Goal: Task Accomplishment & Management: Manage account settings

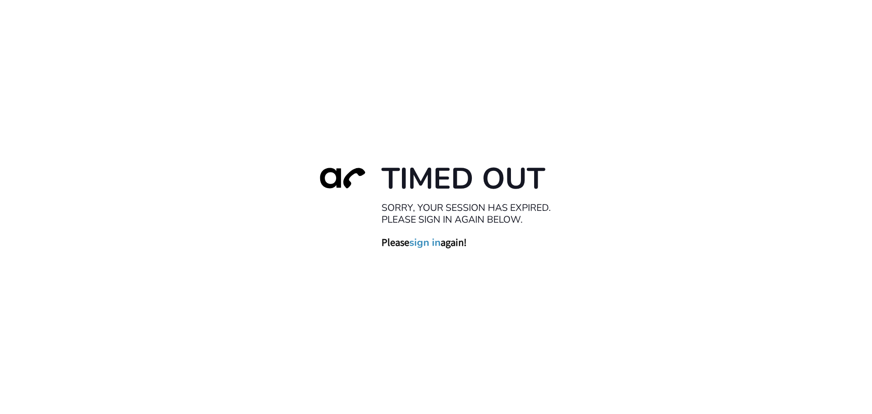
click at [422, 243] on link "sign in" at bounding box center [424, 242] width 31 height 13
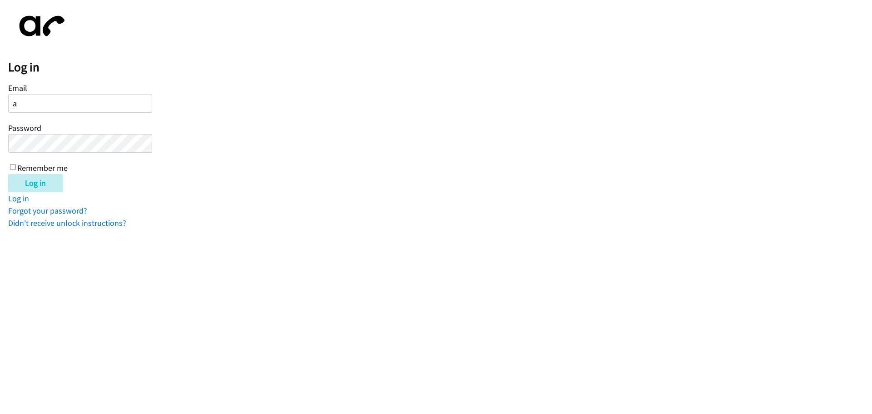
type input "[EMAIL_ADDRESS][DOMAIN_NAME]"
click at [16, 167] on div "Email [EMAIL_ADDRESS][DOMAIN_NAME] Password Remember me" at bounding box center [80, 127] width 144 height 93
click at [16, 166] on div "Email [EMAIL_ADDRESS][DOMAIN_NAME] Password Remember me" at bounding box center [80, 127] width 144 height 93
click at [15, 166] on input "Remember me" at bounding box center [13, 167] width 6 height 6
checkbox input "true"
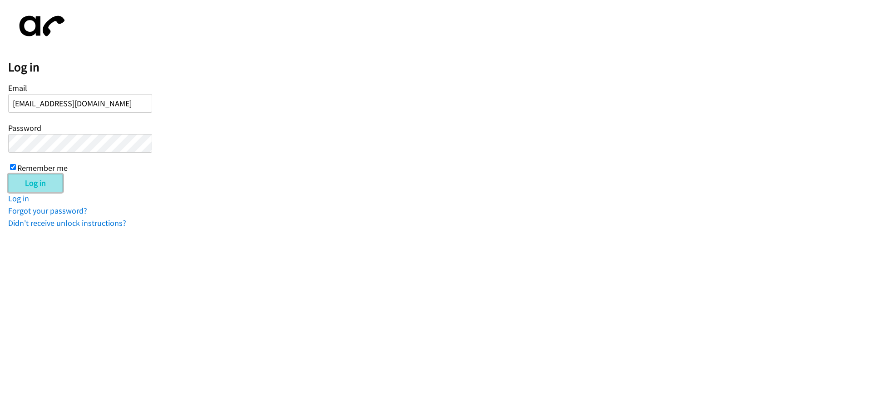
click at [25, 182] on input "Log in" at bounding box center [35, 183] width 55 height 18
